Goal: Task Accomplishment & Management: Manage account settings

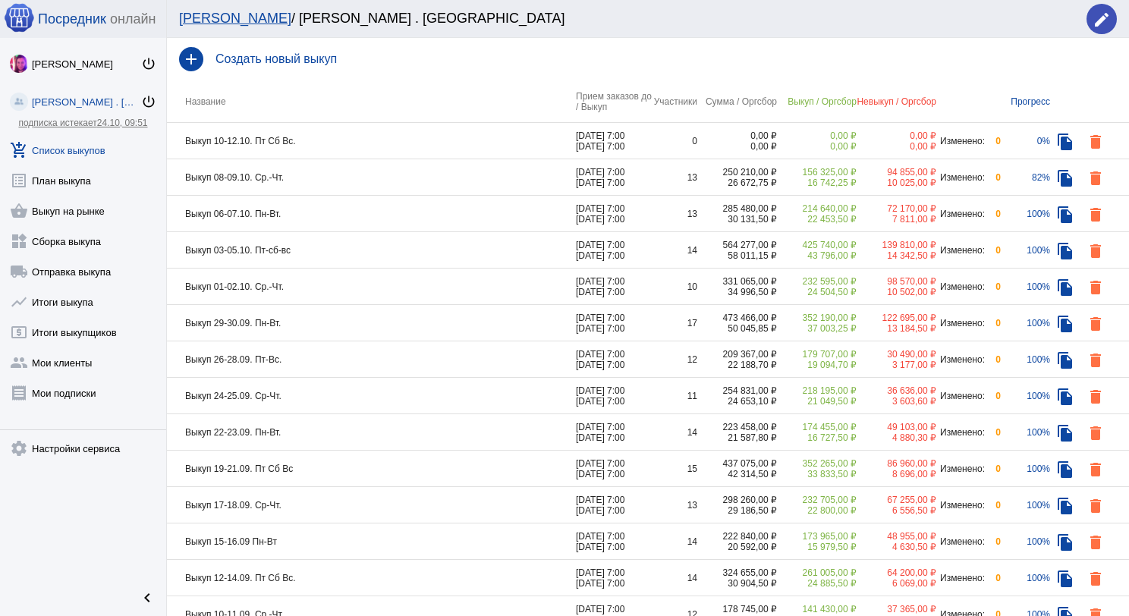
click at [331, 173] on td "Выкуп 08-09.10. Ср.-Чт." at bounding box center [371, 177] width 409 height 36
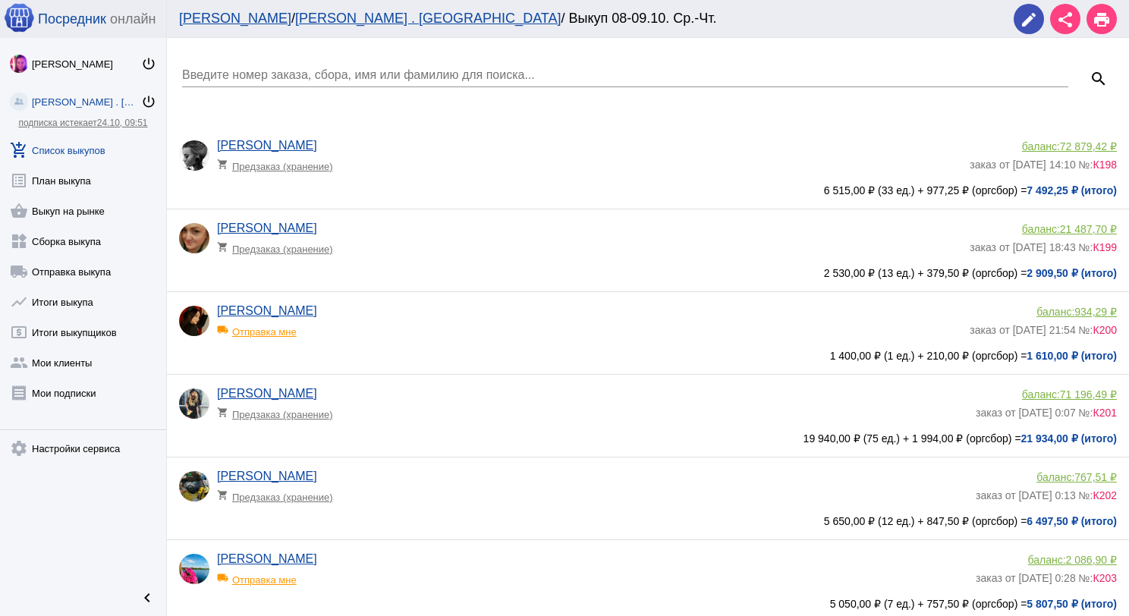
click at [329, 76] on input "Введите номер заказа, сбора, имя или фамилию для поиска..." at bounding box center [625, 75] width 886 height 14
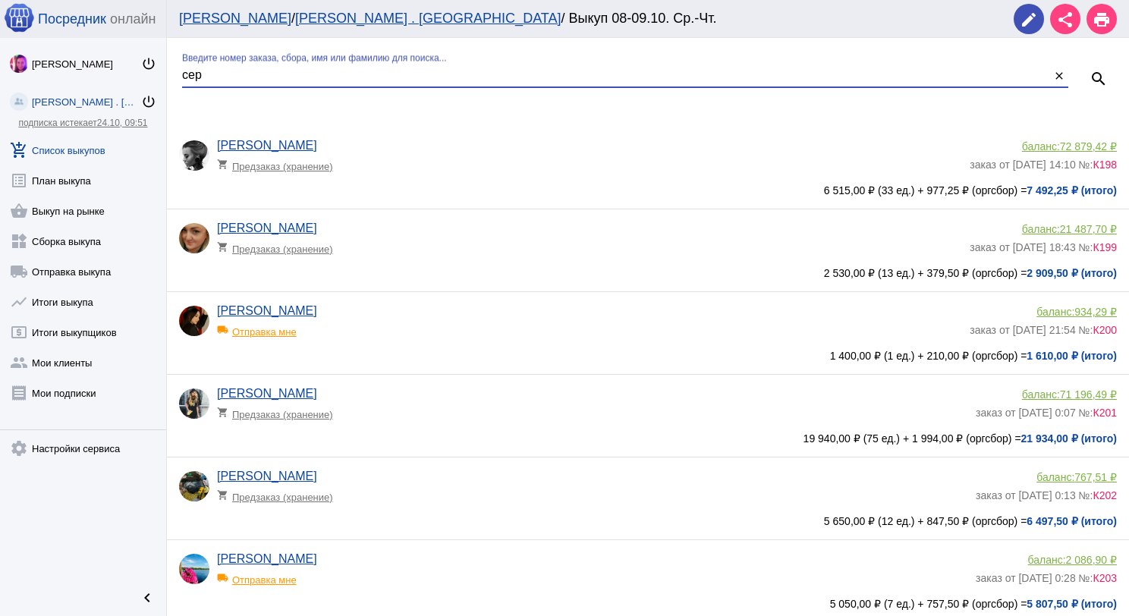
type input "сер"
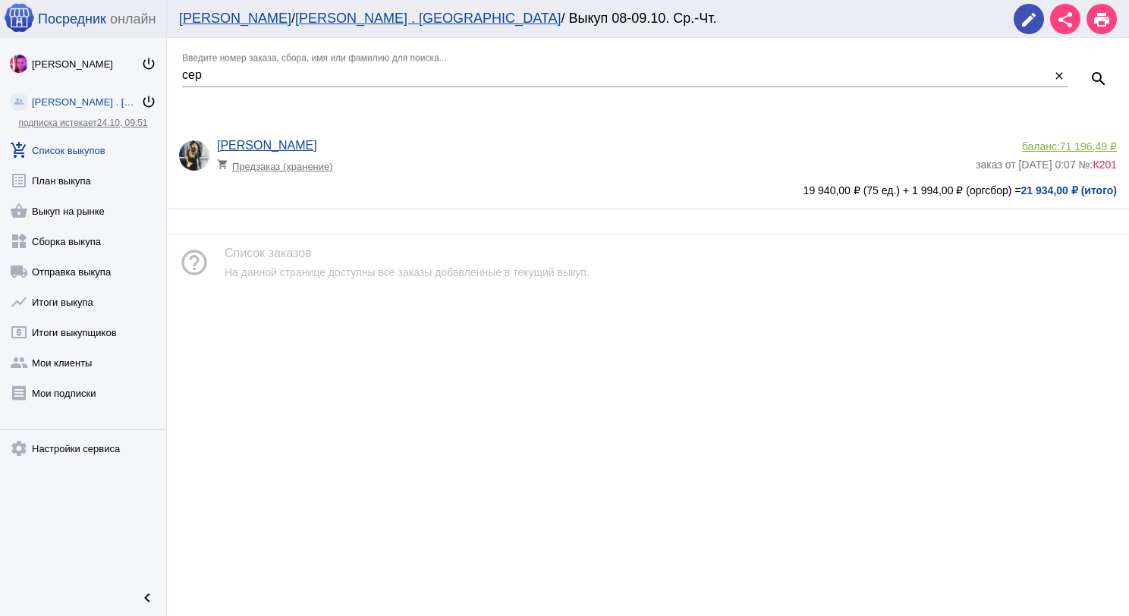
click at [1065, 146] on span "71 196,49 ₽" at bounding box center [1088, 146] width 57 height 12
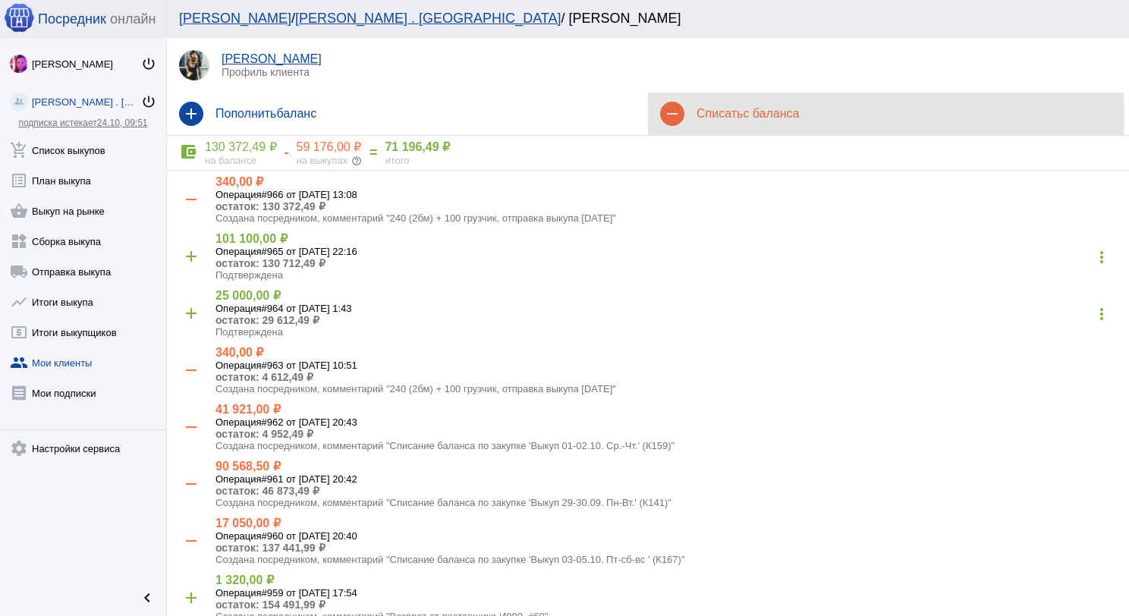
click at [743, 119] on span "с баланса" at bounding box center [771, 113] width 56 height 13
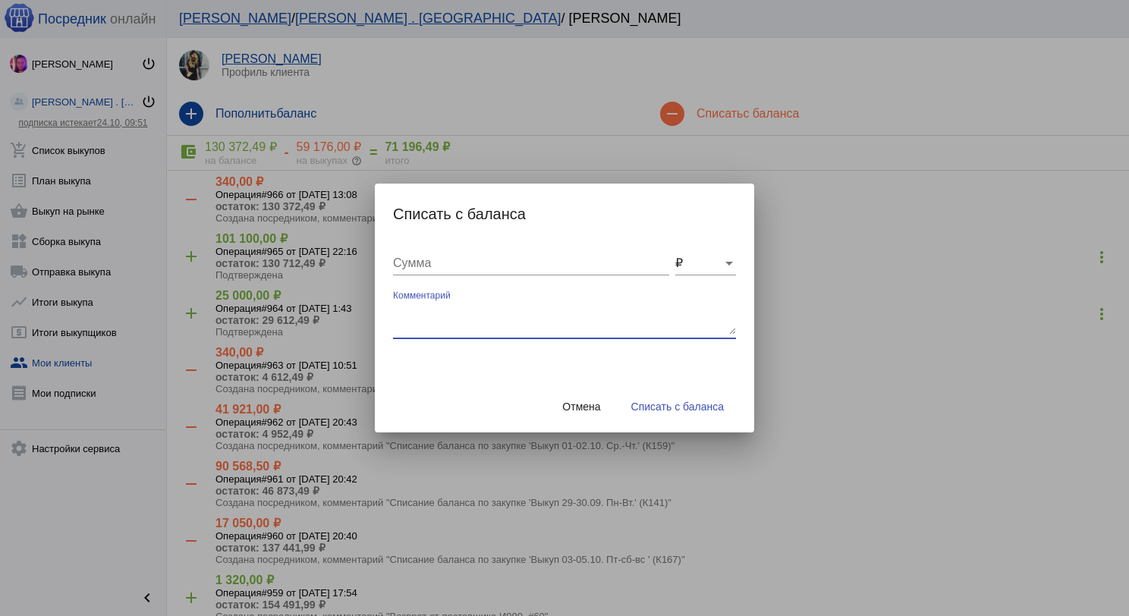
click at [554, 328] on textarea "Комментарий" at bounding box center [564, 319] width 343 height 30
type textarea "120 бм + 50 грузчик, отправка выкупа 09.10.2025"
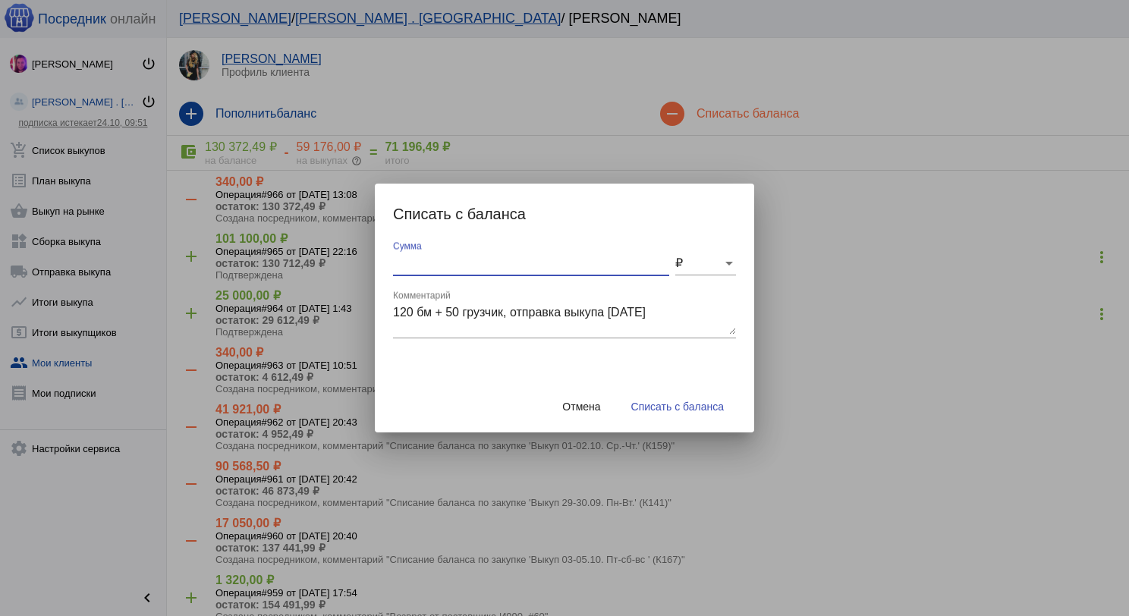
click at [554, 262] on input "Сумма" at bounding box center [531, 263] width 276 height 14
type input "170"
click at [703, 410] on span "Списать с баланса" at bounding box center [677, 407] width 93 height 12
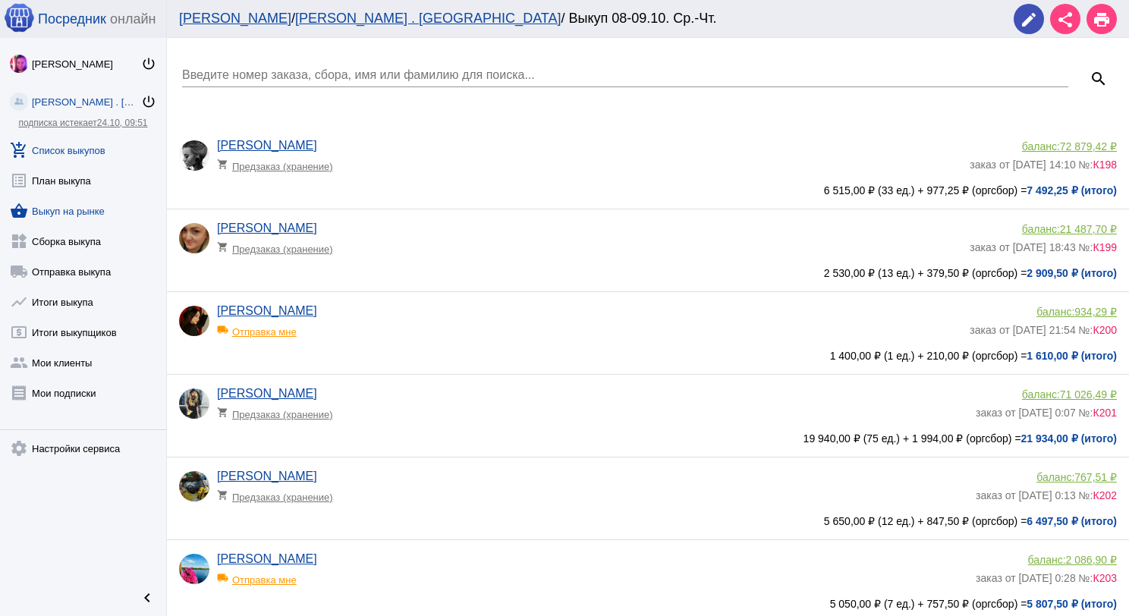
click at [89, 206] on link "shopping_basket Выкуп на рынке" at bounding box center [83, 208] width 166 height 30
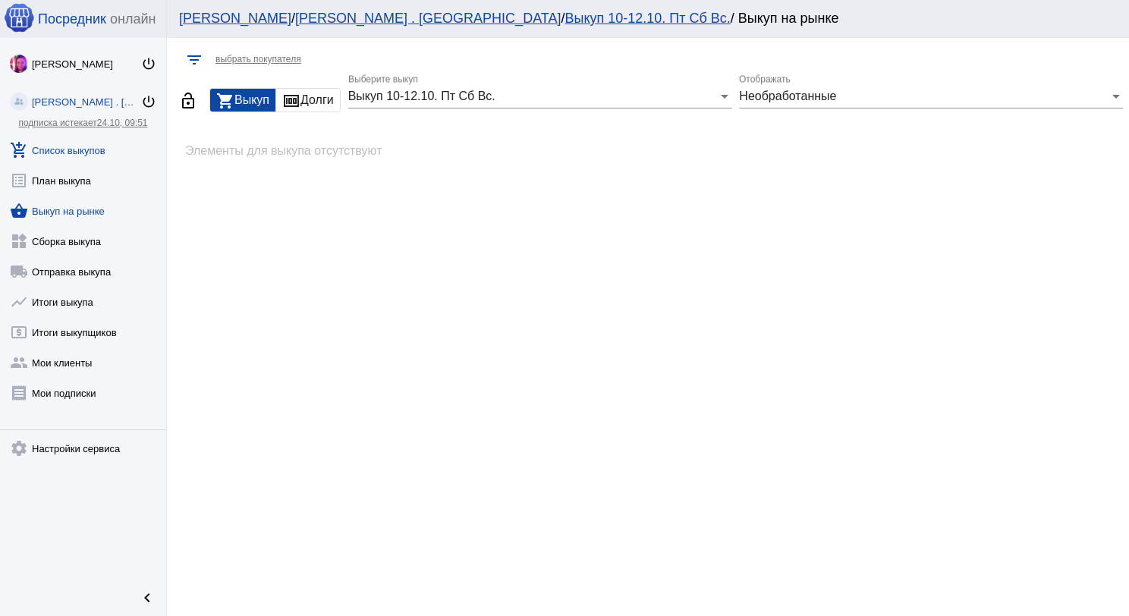
click at [95, 155] on link "add_shopping_cart Список выкупов" at bounding box center [83, 147] width 166 height 30
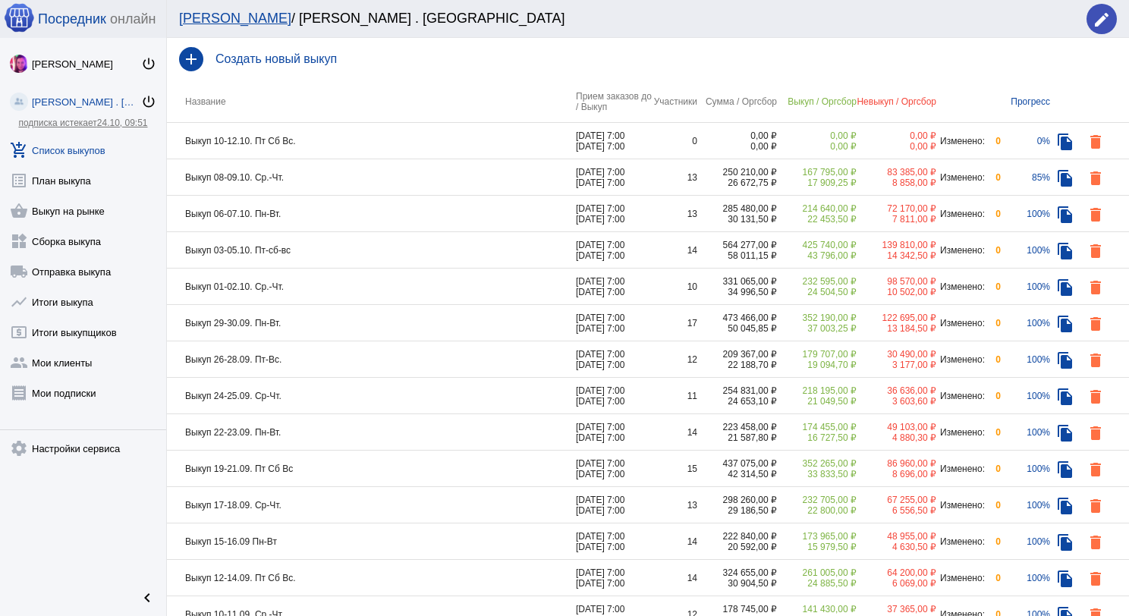
click at [373, 184] on td "Выкуп 08-09.10. Ср.-Чт." at bounding box center [371, 177] width 409 height 36
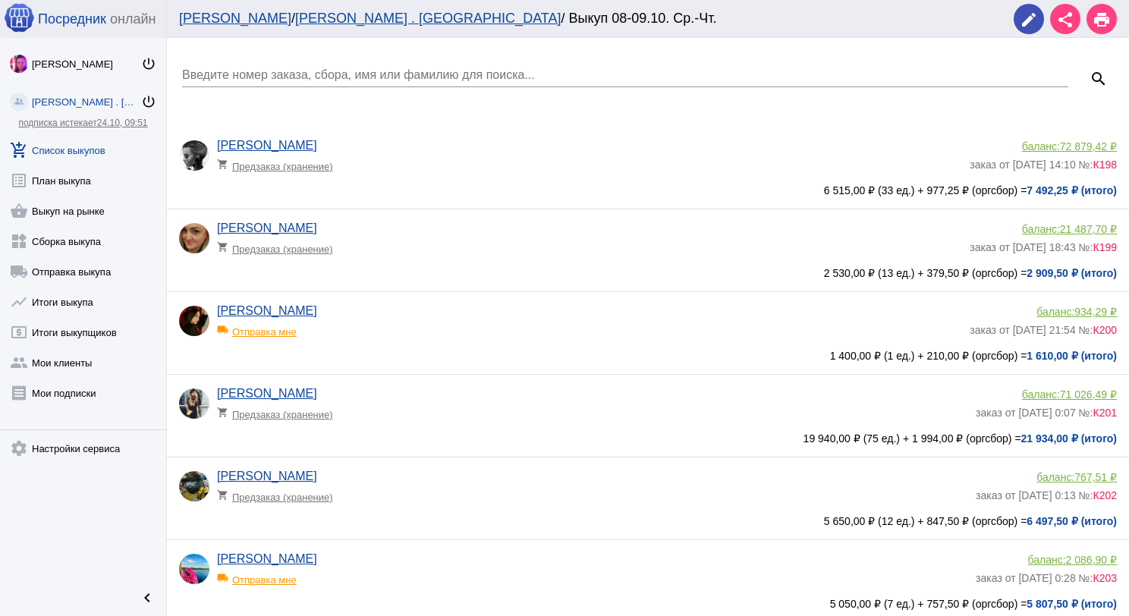
click at [367, 77] on input "Введите номер заказа, сбора, имя или фамилию для поиска..." at bounding box center [625, 75] width 886 height 14
click at [291, 329] on div "local_shipping Отправка мне" at bounding box center [279, 328] width 125 height 20
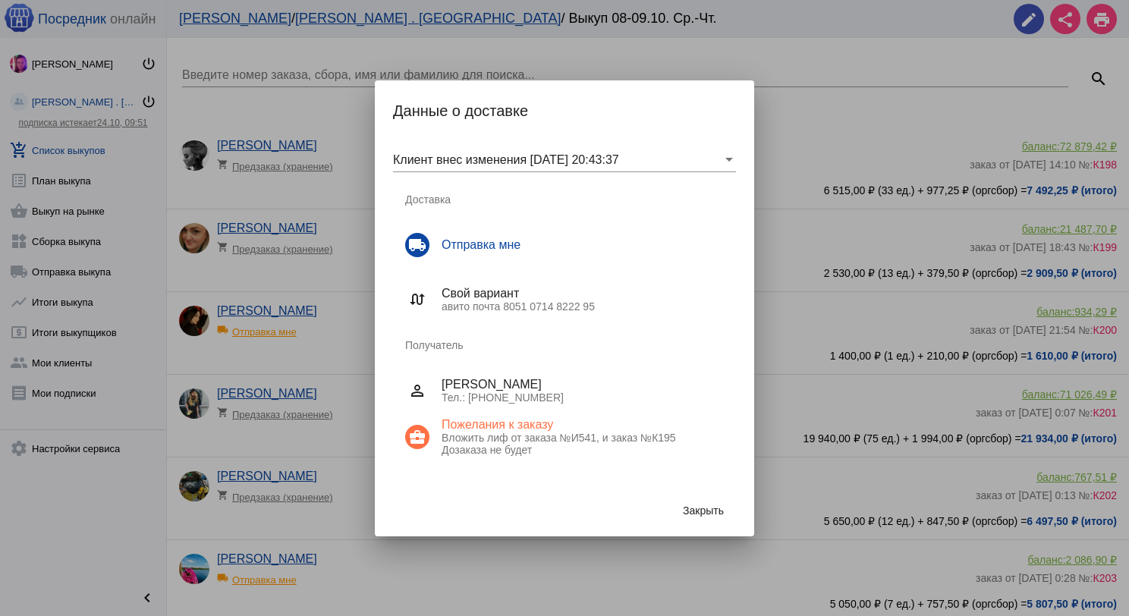
click at [681, 498] on button "Закрыть" at bounding box center [703, 510] width 65 height 27
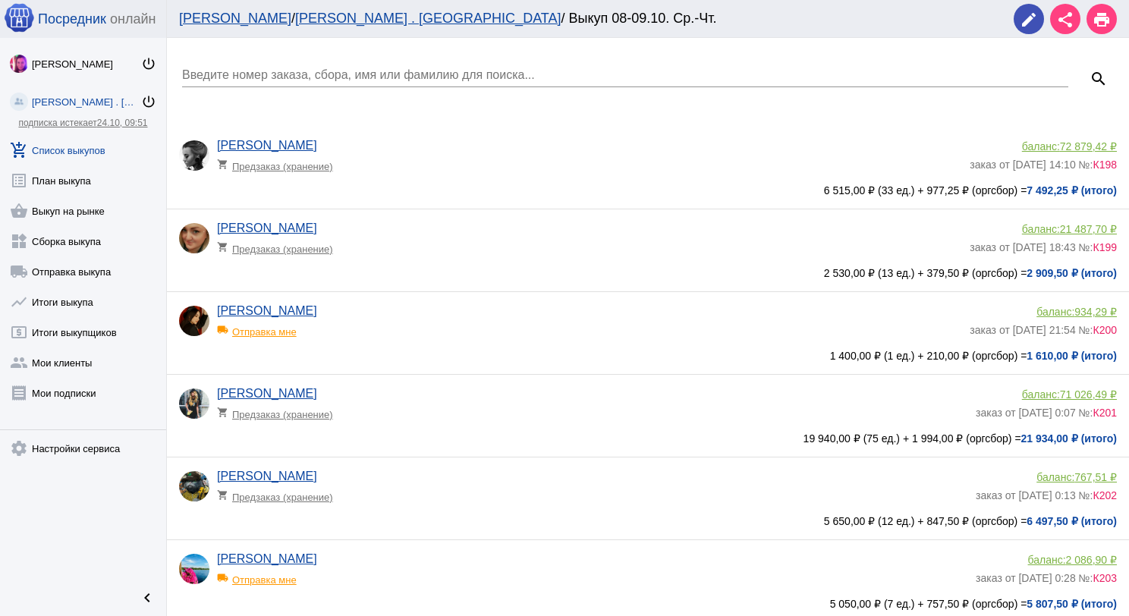
click at [1076, 313] on span "934,29 ₽" at bounding box center [1095, 312] width 42 height 12
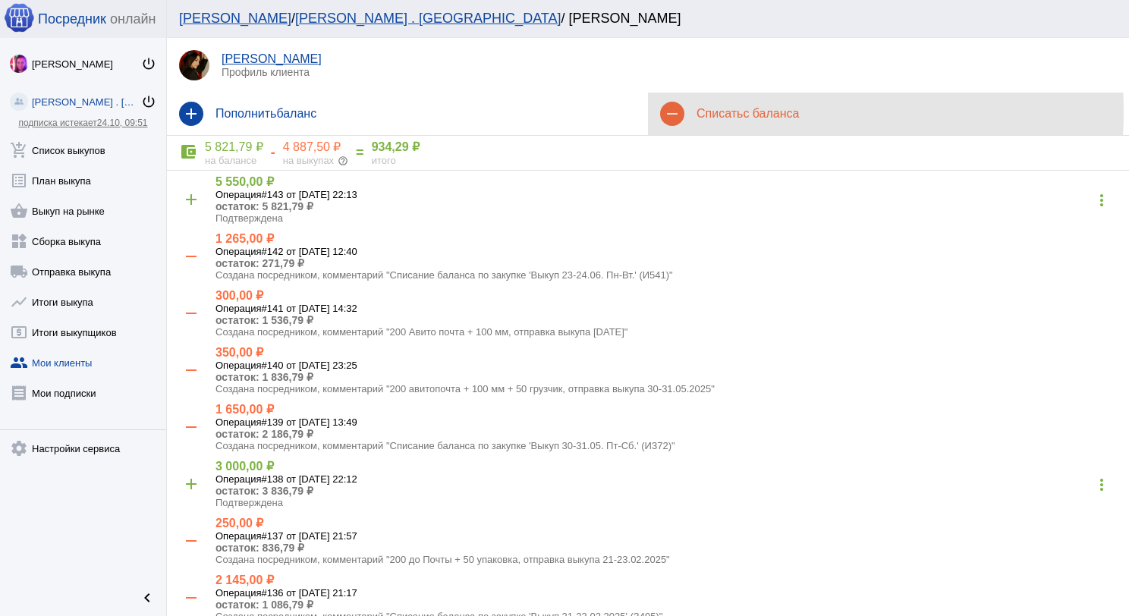
click at [730, 112] on h4 "Списать с баланса" at bounding box center [906, 114] width 420 height 14
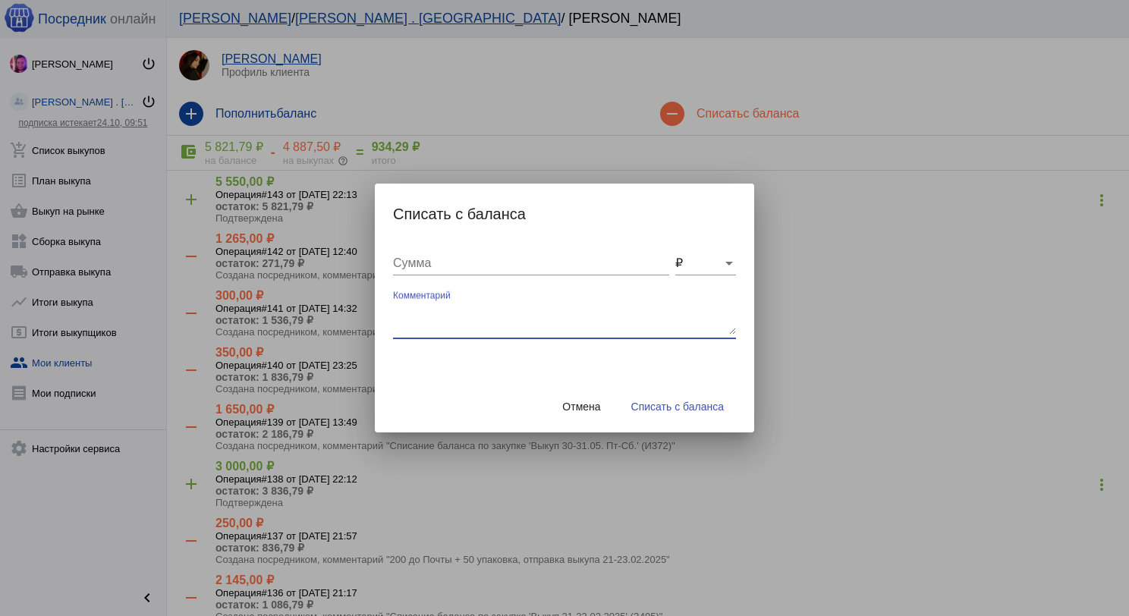
click at [449, 315] on textarea "Комментарий" at bounding box center [564, 319] width 343 height 30
type textarea "200 до Тк + 100 мм + 50 грузчик, отправка выкупа 09.10.2025"
click at [428, 262] on input "Сумма" at bounding box center [531, 263] width 276 height 14
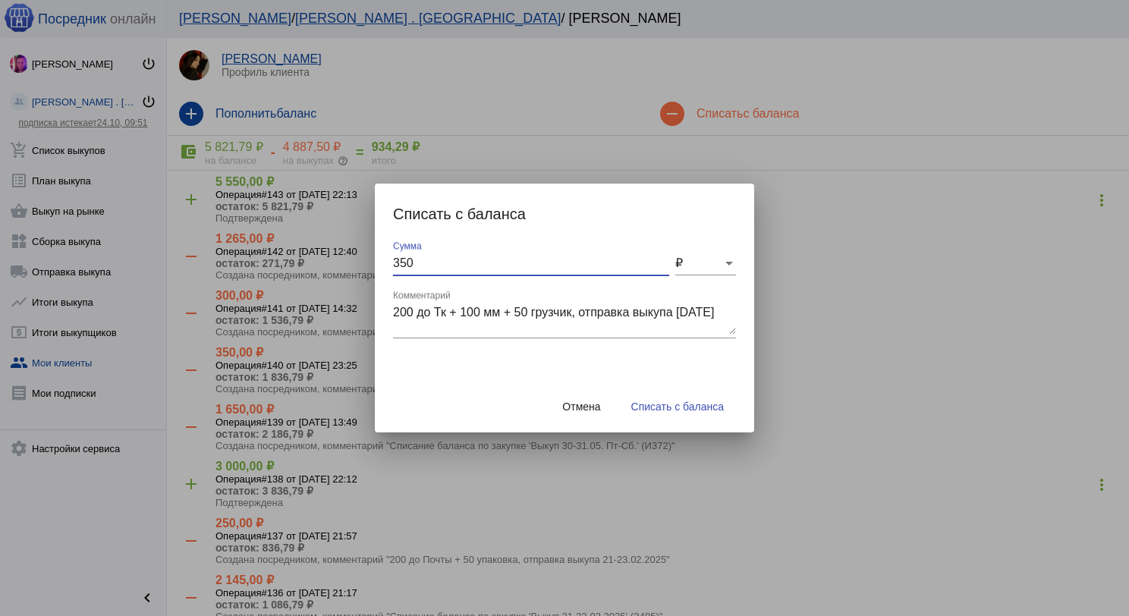
type input "350"
click at [638, 416] on button "Списать с баланса" at bounding box center [677, 406] width 117 height 27
